Goal: Task Accomplishment & Management: Manage account settings

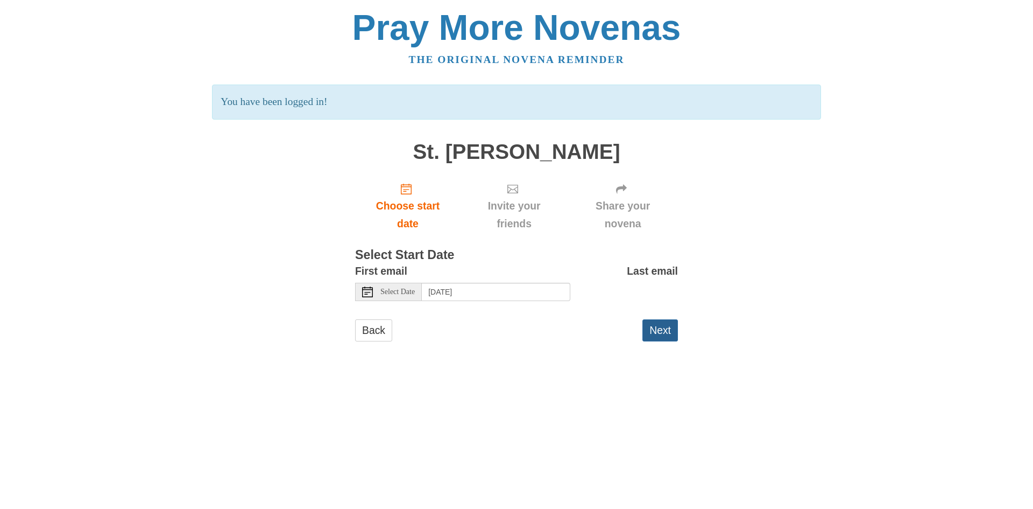
click at [654, 327] on button "Next" at bounding box center [661, 330] width 36 height 22
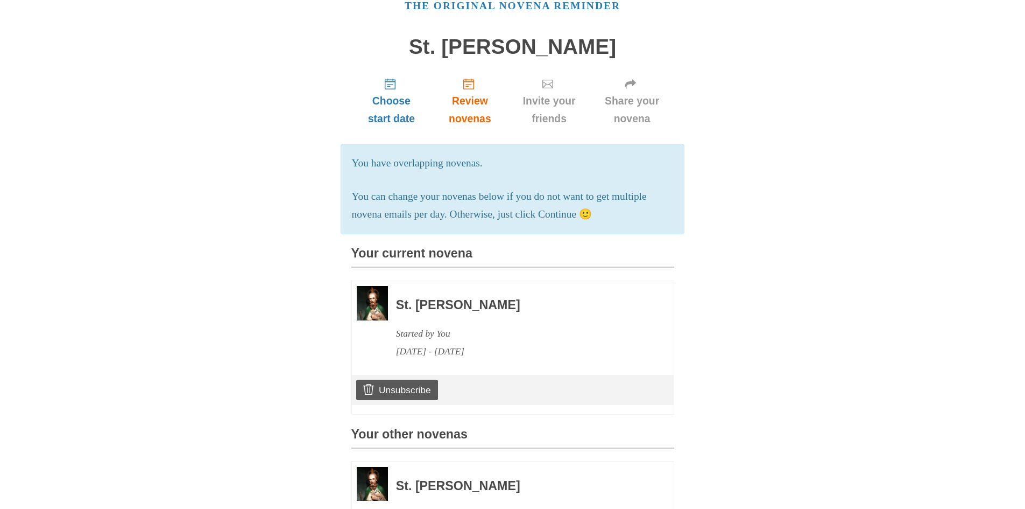
scroll to position [161, 0]
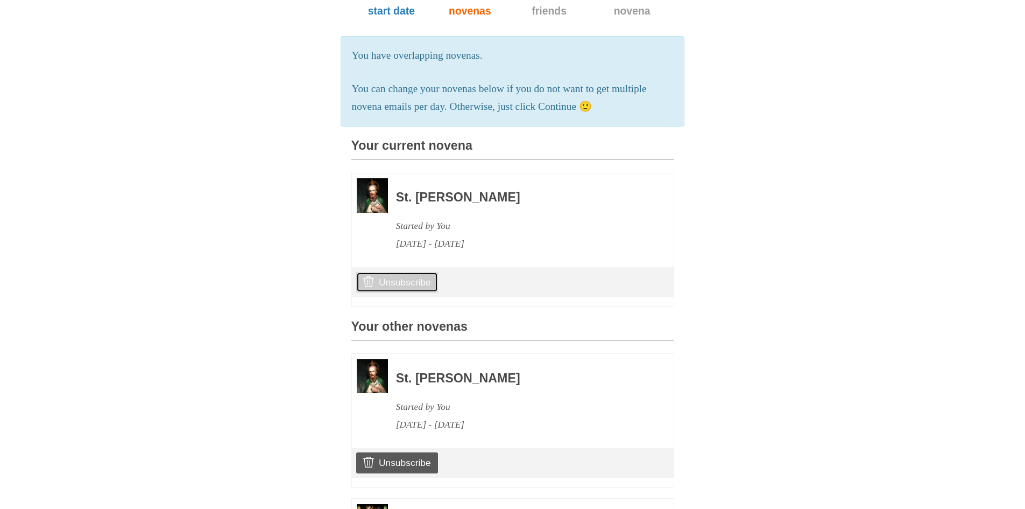
click at [416, 292] on link "Unsubscribe" at bounding box center [396, 282] width 81 height 20
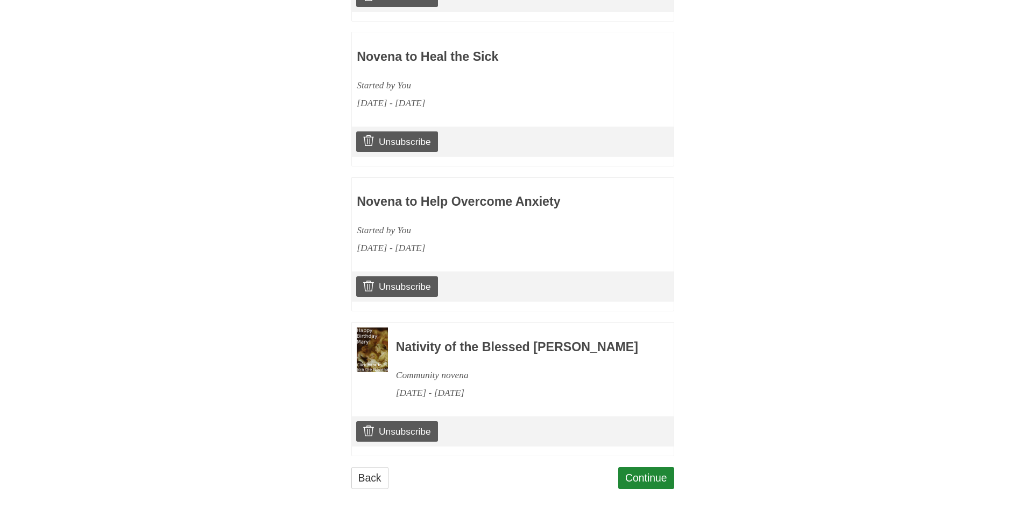
scroll to position [2088, 0]
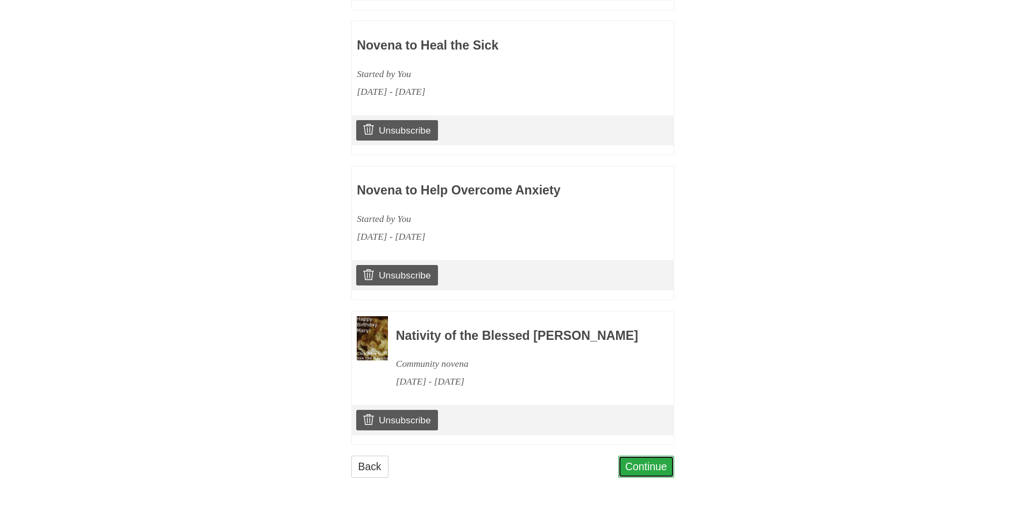
click at [662, 459] on link "Continue" at bounding box center [646, 466] width 56 height 22
